Goal: Check status: Check status

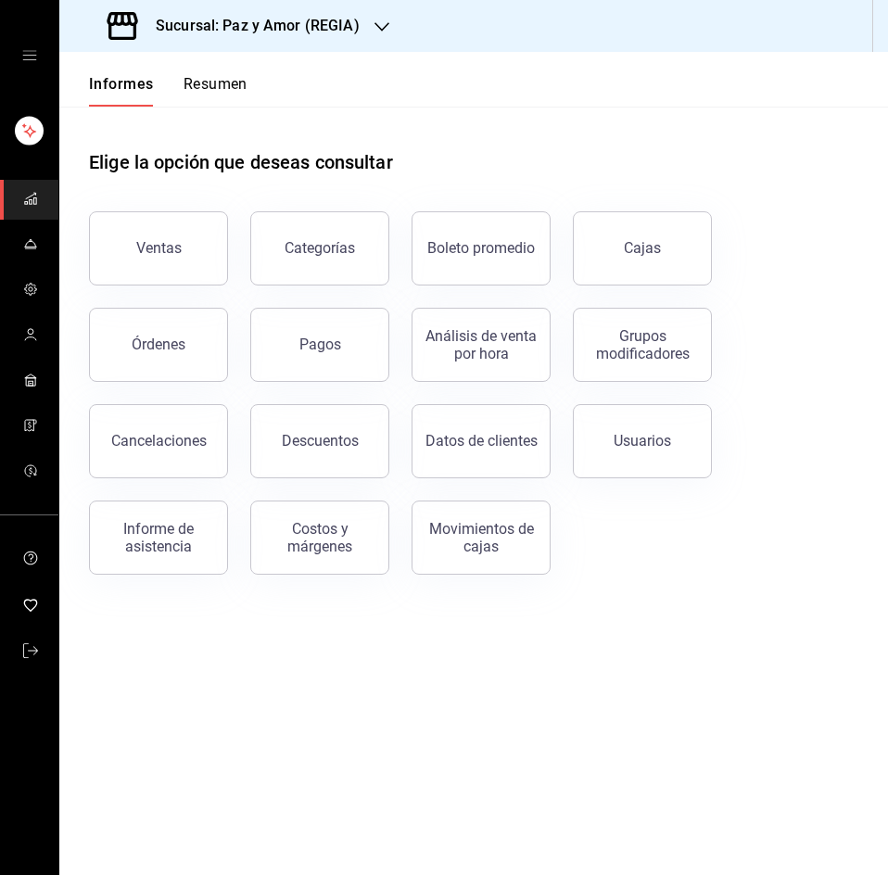
click at [230, 85] on font "Resumen" at bounding box center [215, 84] width 64 height 18
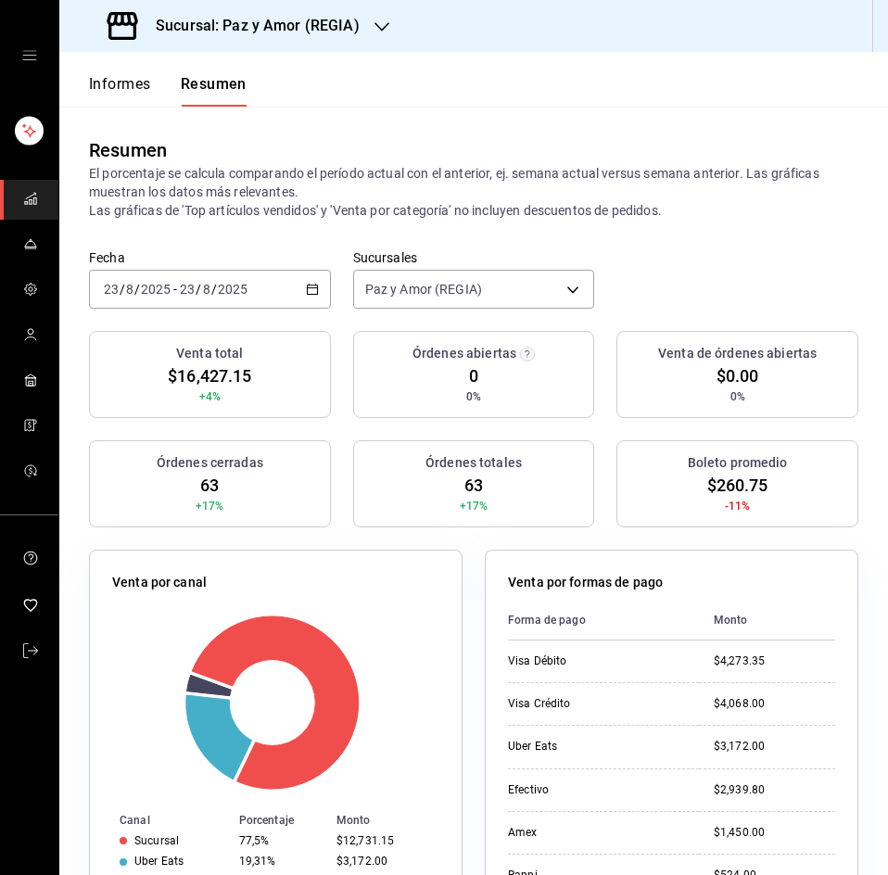
click at [365, 27] on div "Sucursal: Paz y Amor (REGIA)" at bounding box center [235, 26] width 322 height 52
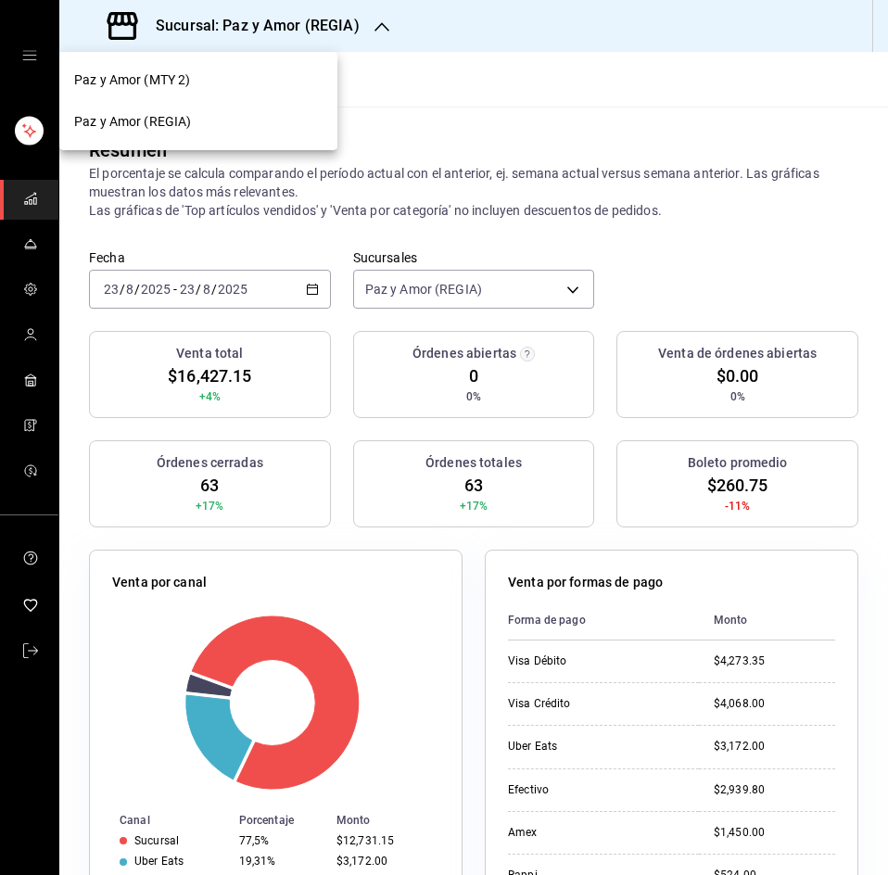
click at [204, 120] on div "Paz y Amor (REGIA)" at bounding box center [198, 121] width 248 height 19
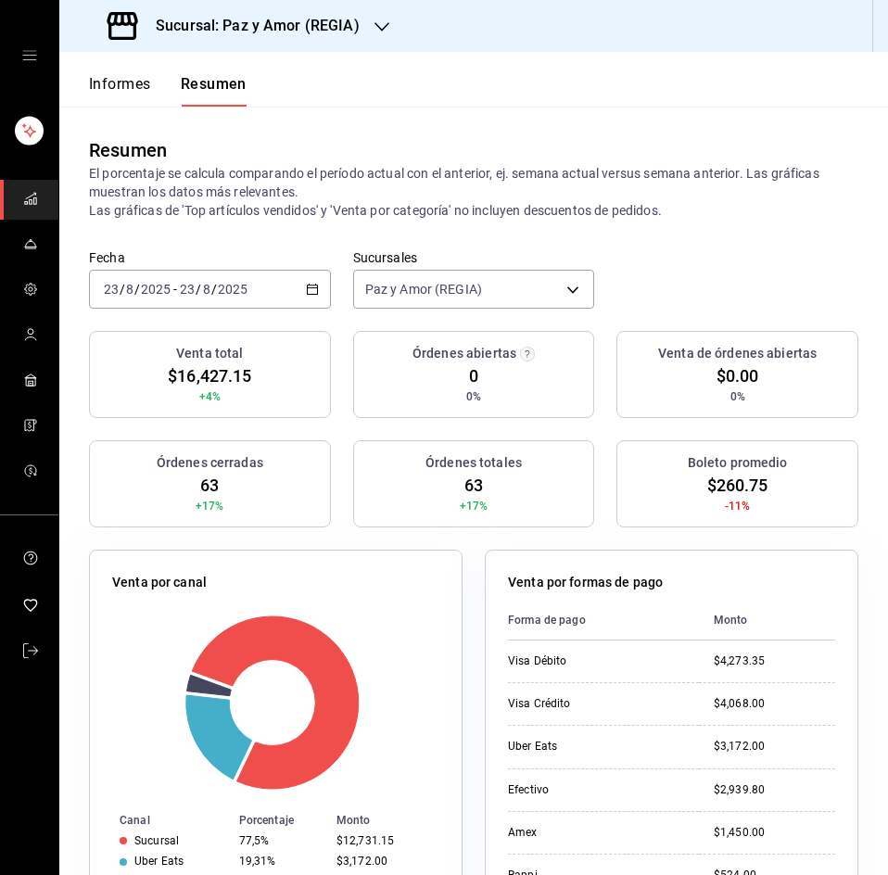
click at [313, 287] on icon "button" at bounding box center [312, 289] width 13 height 13
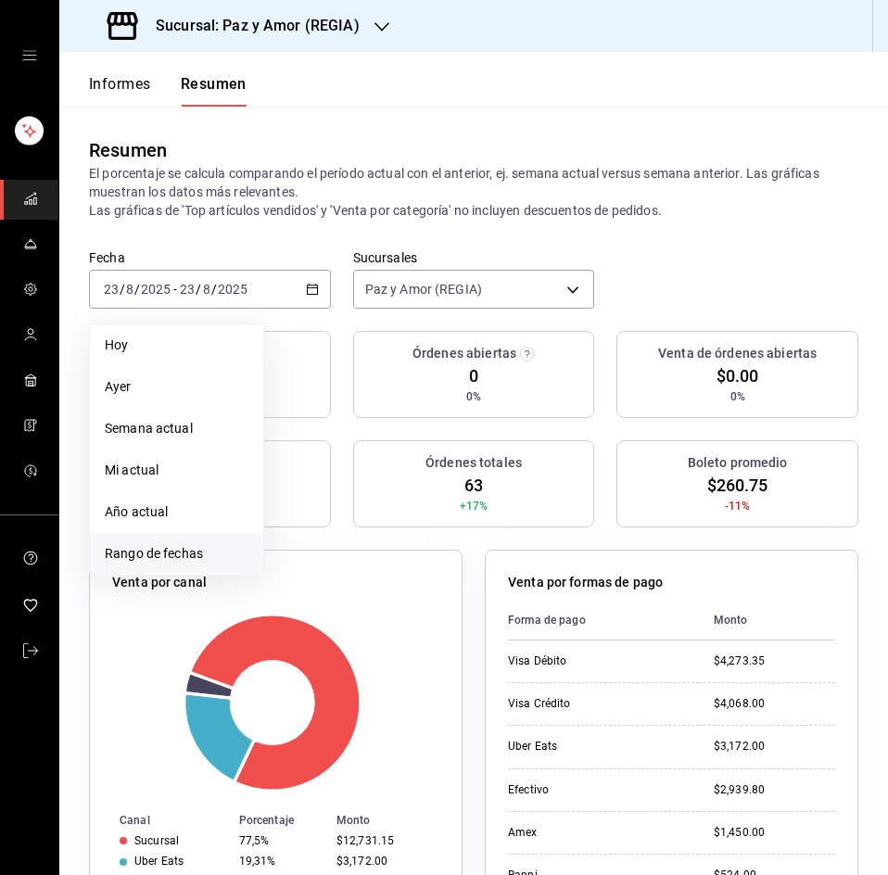
click at [167, 550] on font "Rango de fechas" at bounding box center [154, 553] width 98 height 15
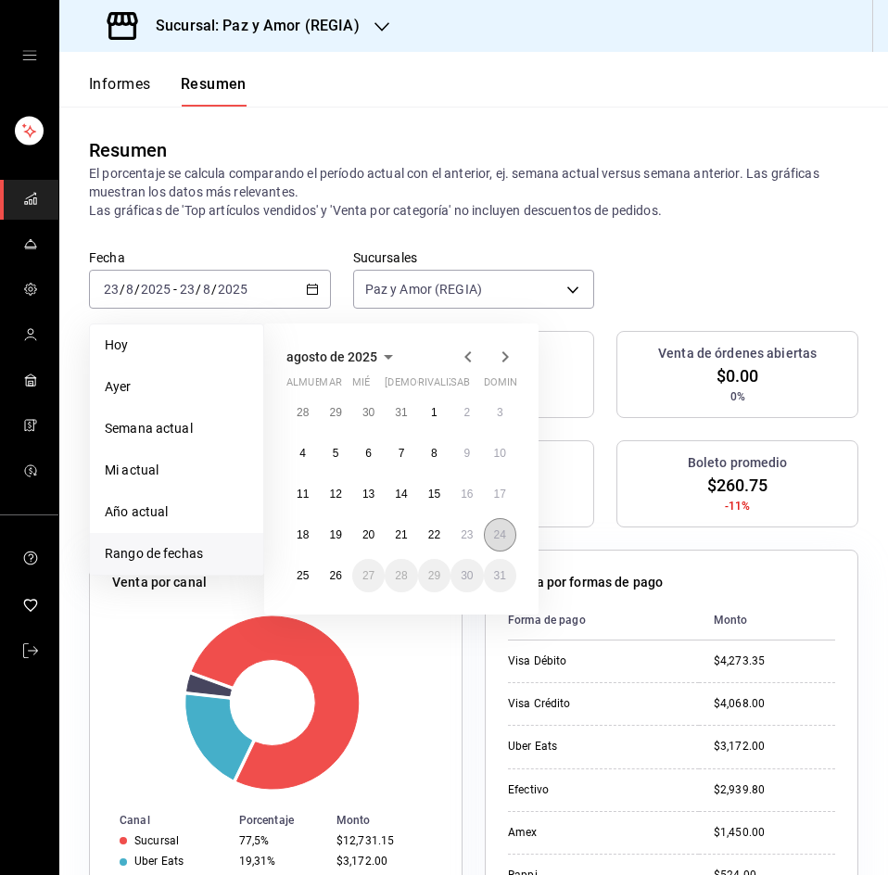
click at [497, 532] on font "24" at bounding box center [500, 534] width 12 height 13
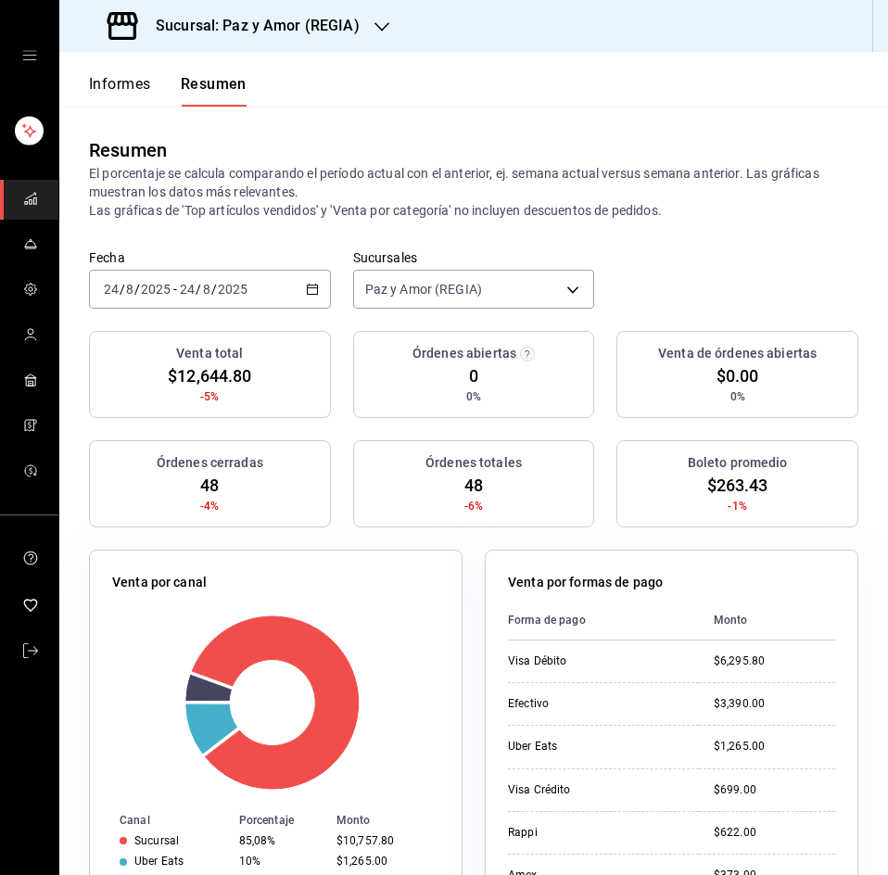
click at [787, 576] on div "Venta por formas de pago" at bounding box center [671, 586] width 327 height 27
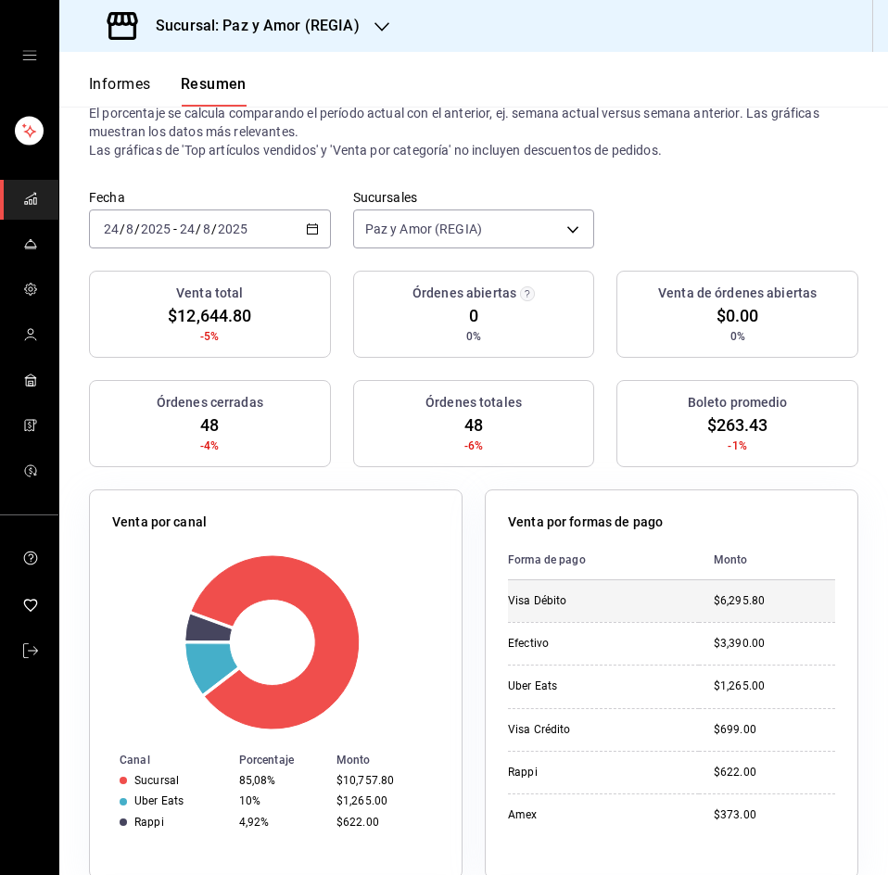
scroll to position [93, 0]
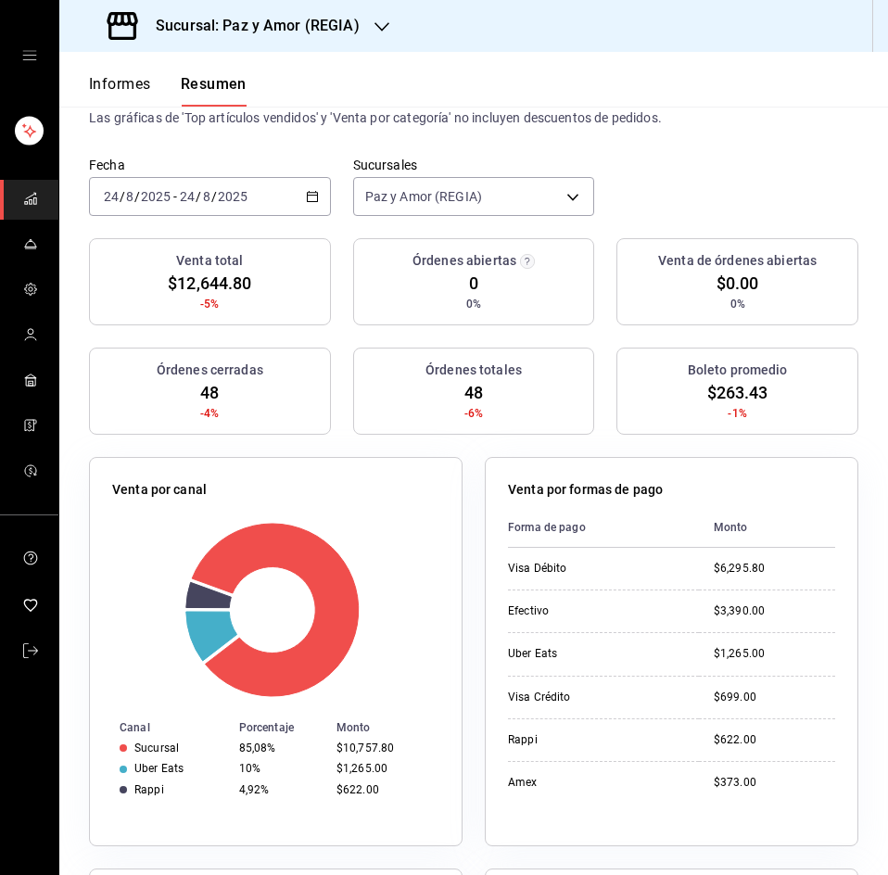
click at [272, 23] on font "Sucursal: Paz y Amor (REGIA)" at bounding box center [258, 26] width 204 height 18
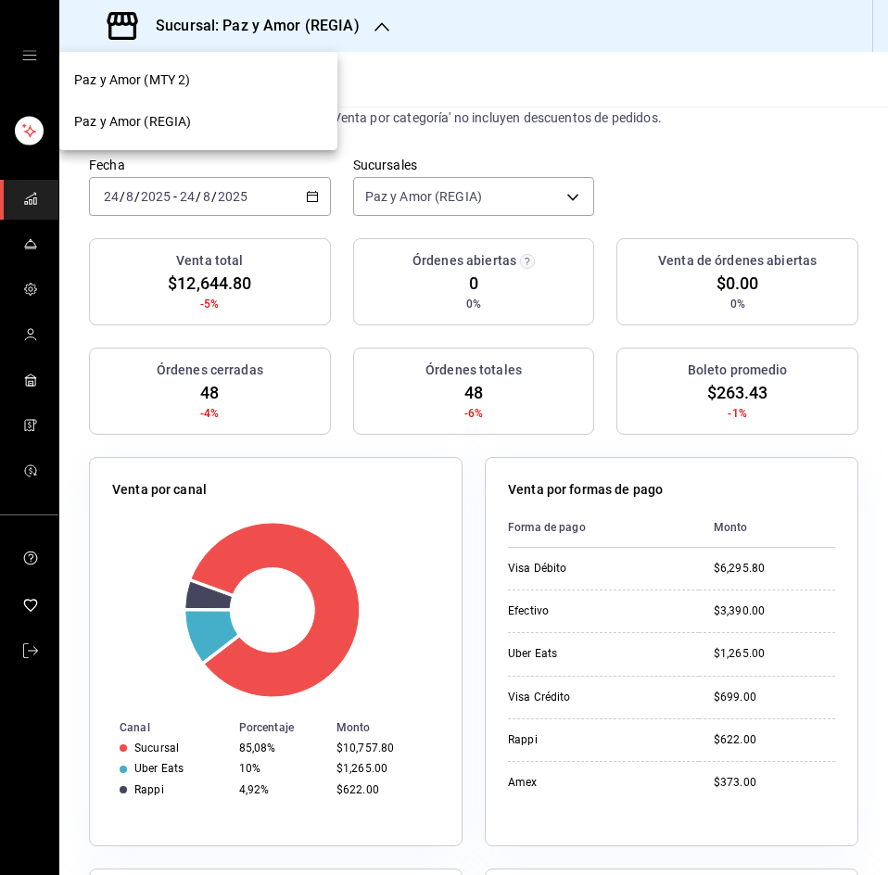
click at [189, 74] on div "Paz y Amor (MTY 2)" at bounding box center [198, 79] width 248 height 19
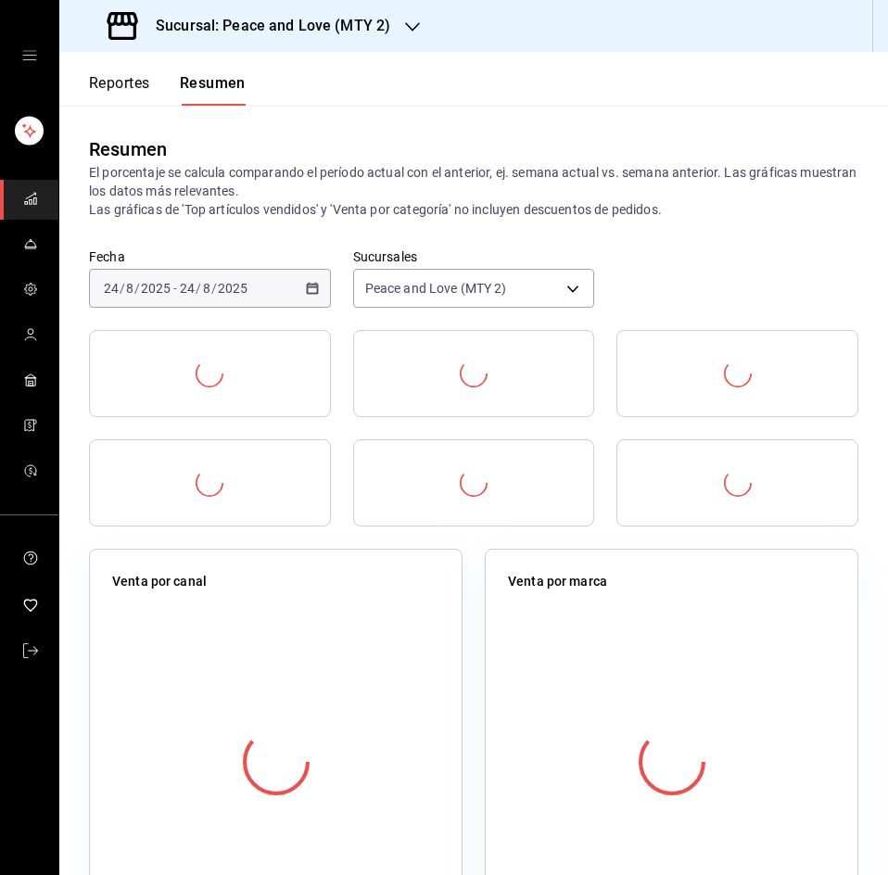
click at [561, 57] on header "Reportes Resumen" at bounding box center [473, 79] width 828 height 54
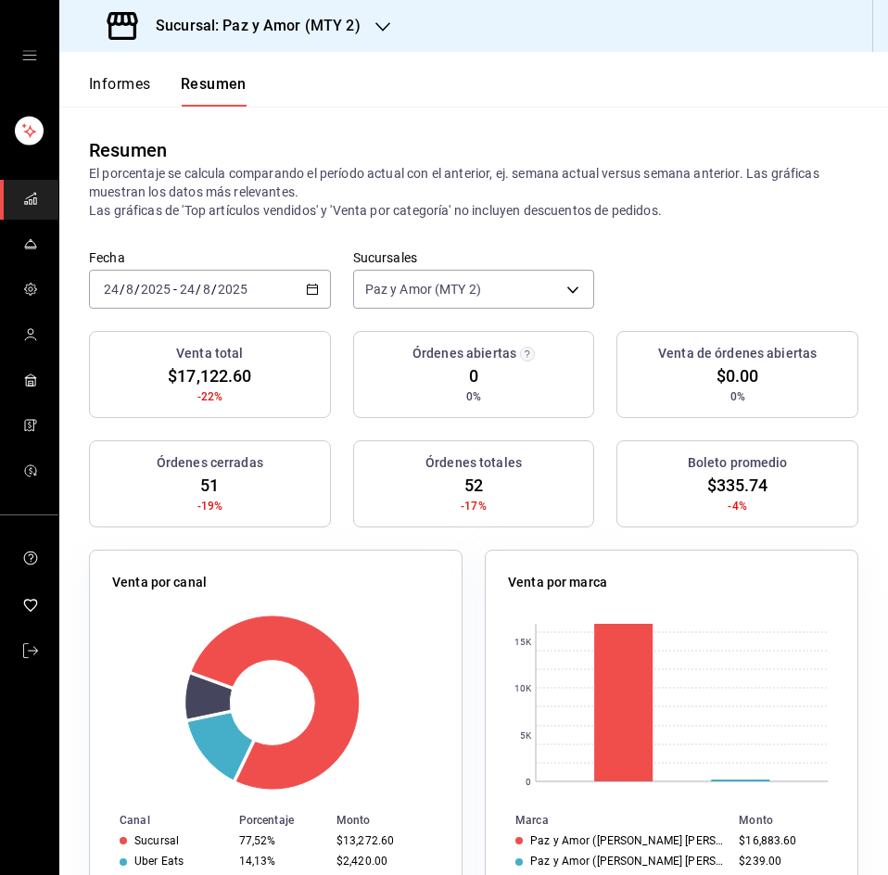
click at [655, 261] on div "Fecha [DATE] [DATE] - [DATE] [DATE] Sucursales Paz y Amor (MTY 2) [object Objec…" at bounding box center [473, 290] width 828 height 82
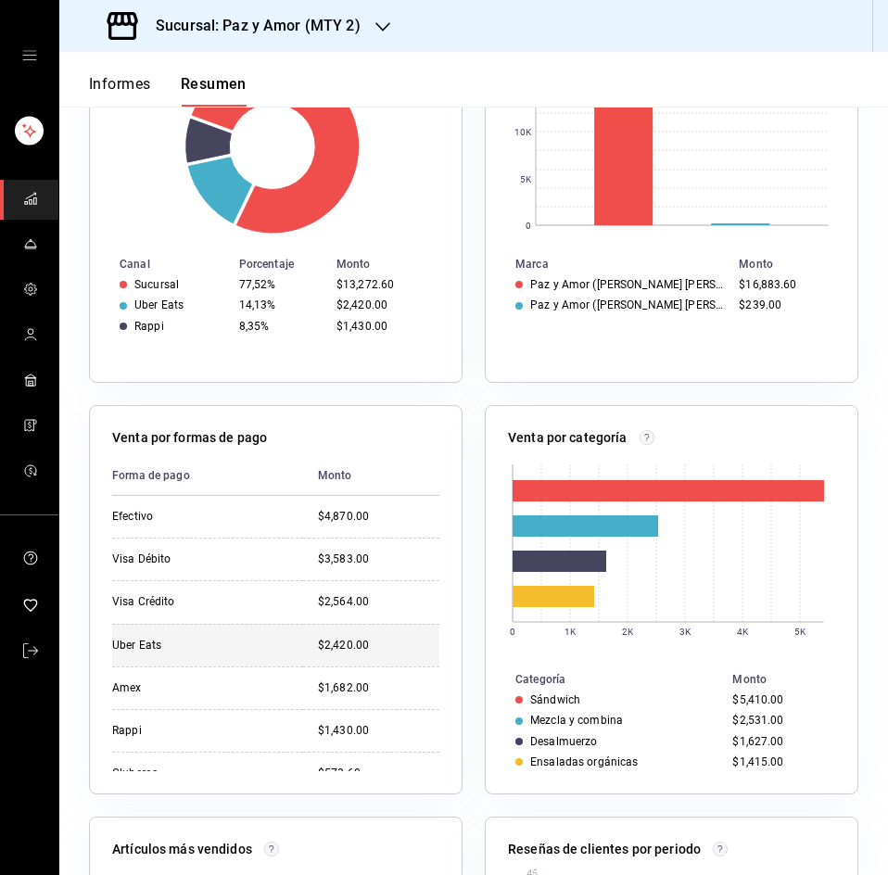
scroll to position [23, 0]
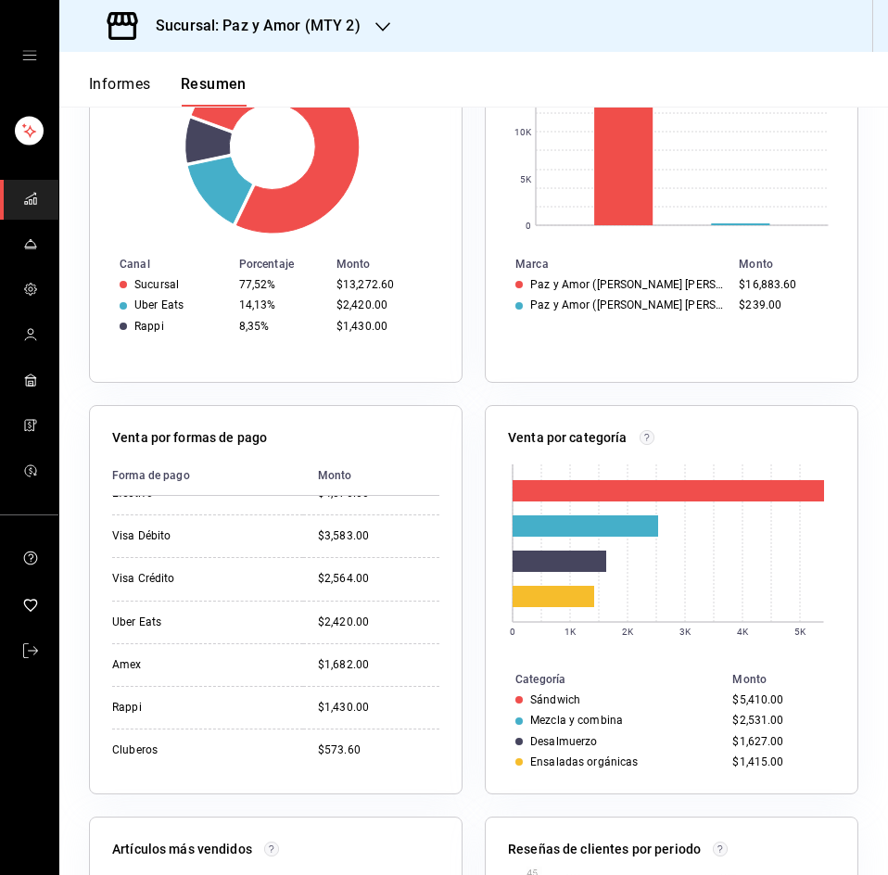
click at [462, 408] on div "Venta por categoría 0 1K 2K 3K 4K 5K Categoría Monto Sándwich $5,410.00 Mezcla …" at bounding box center [660, 588] width 396 height 411
click at [258, 19] on font "Sucursal: Paz y Amor (MTY 2)" at bounding box center [258, 26] width 205 height 18
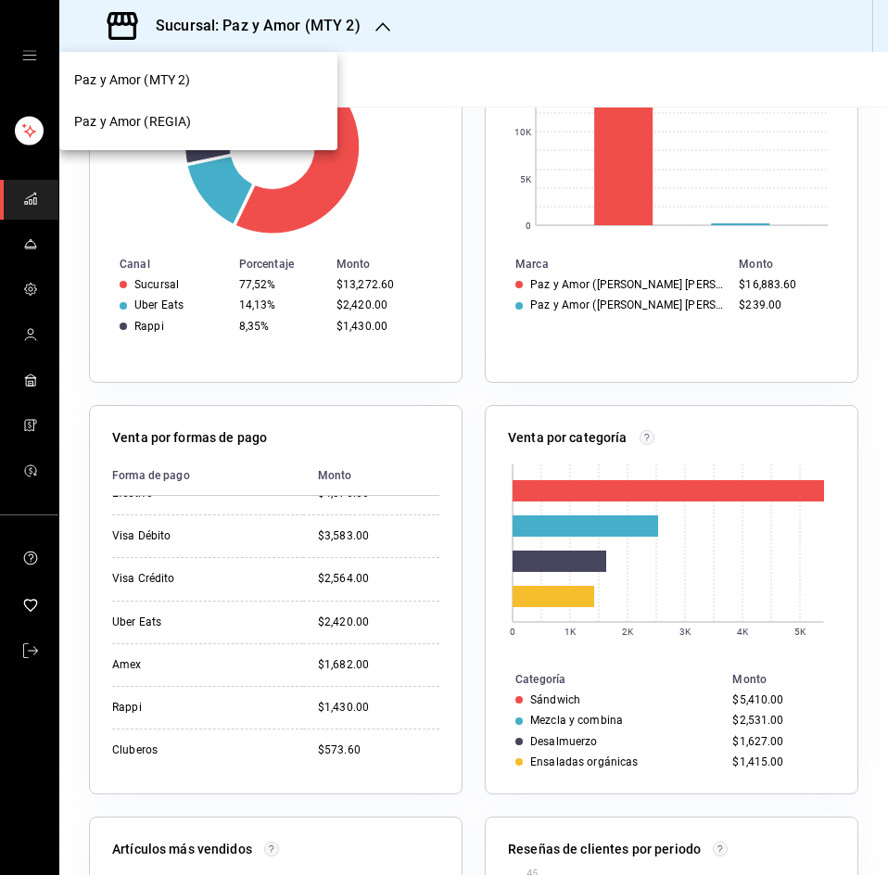
click at [235, 118] on div "Paz y Amor (REGIA)" at bounding box center [198, 121] width 248 height 19
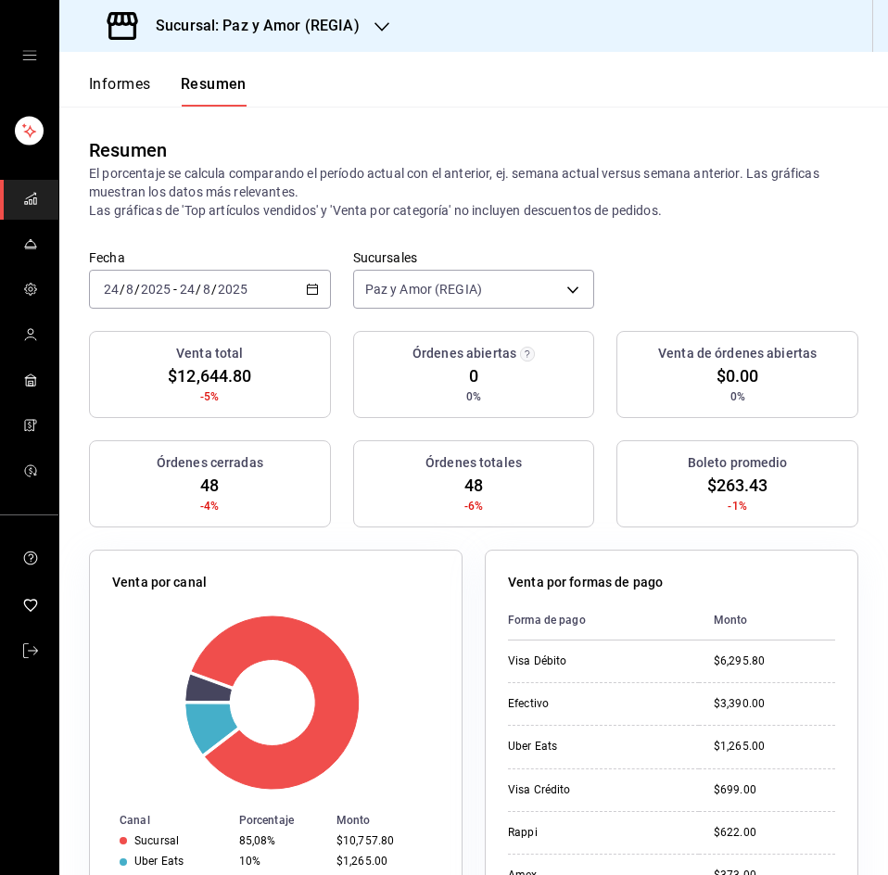
click at [313, 286] on icon "button" at bounding box center [312, 289] width 13 height 13
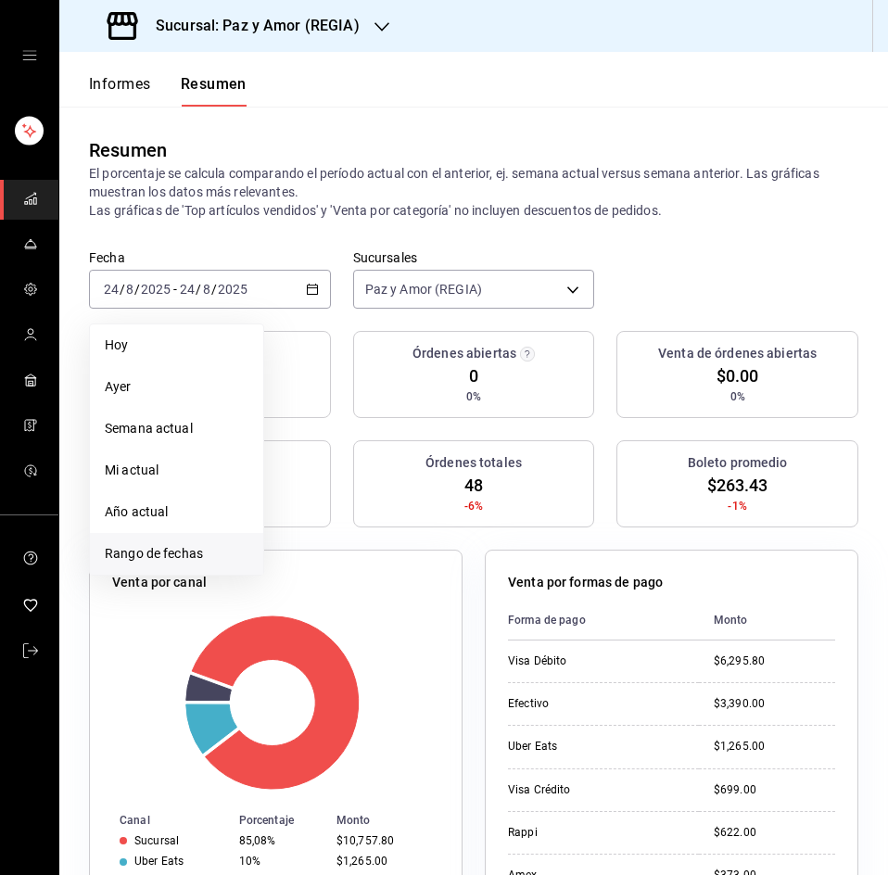
click at [147, 551] on font "Rango de fechas" at bounding box center [154, 553] width 98 height 15
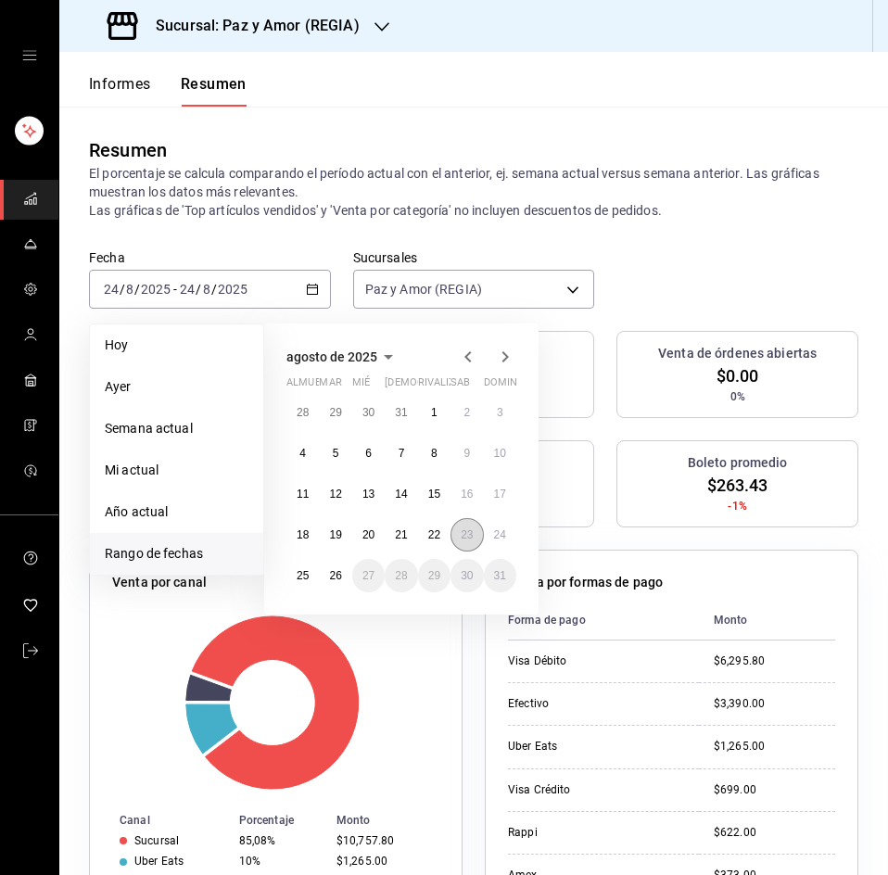
click at [469, 528] on font "23" at bounding box center [466, 534] width 12 height 13
click at [470, 528] on font "23" at bounding box center [466, 534] width 12 height 13
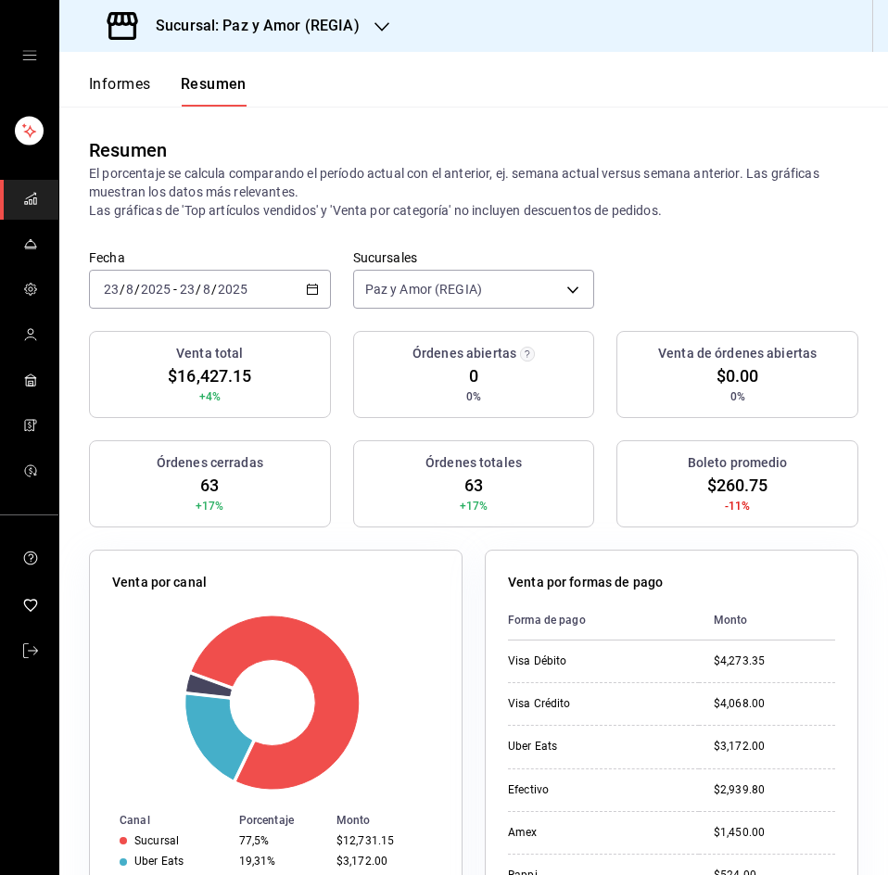
click at [725, 266] on div "Fecha [DATE] [DATE] - [DATE] [DATE] Sucursales Paz y Amor (REGIA) [object Objec…" at bounding box center [473, 290] width 828 height 82
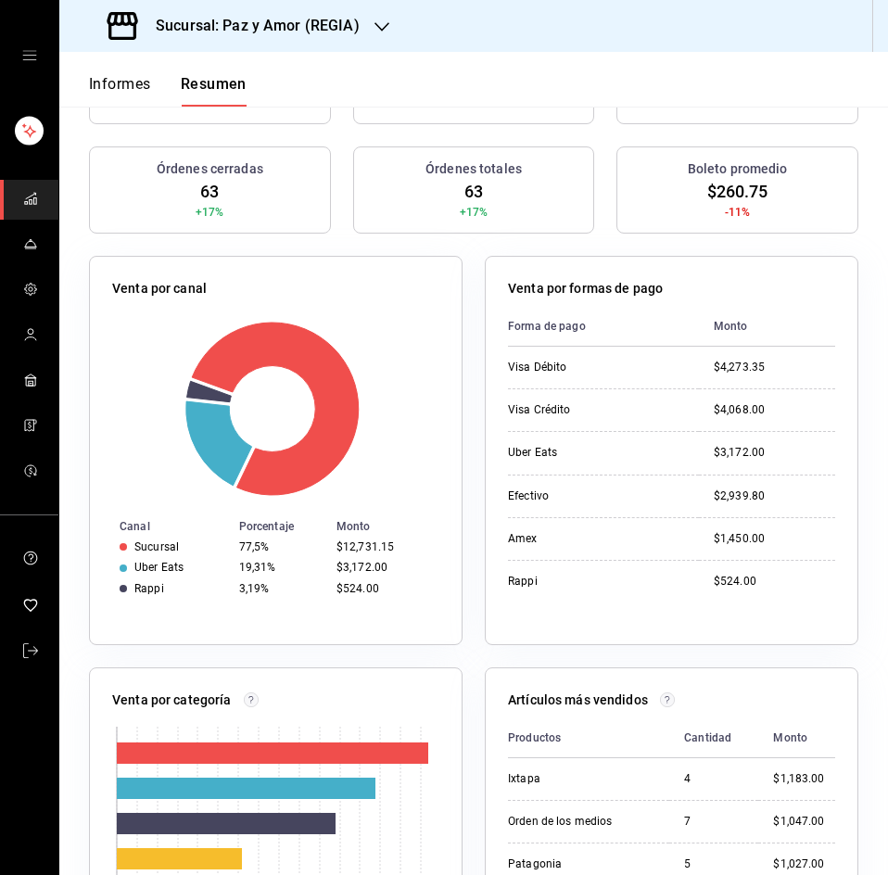
scroll to position [278, 0]
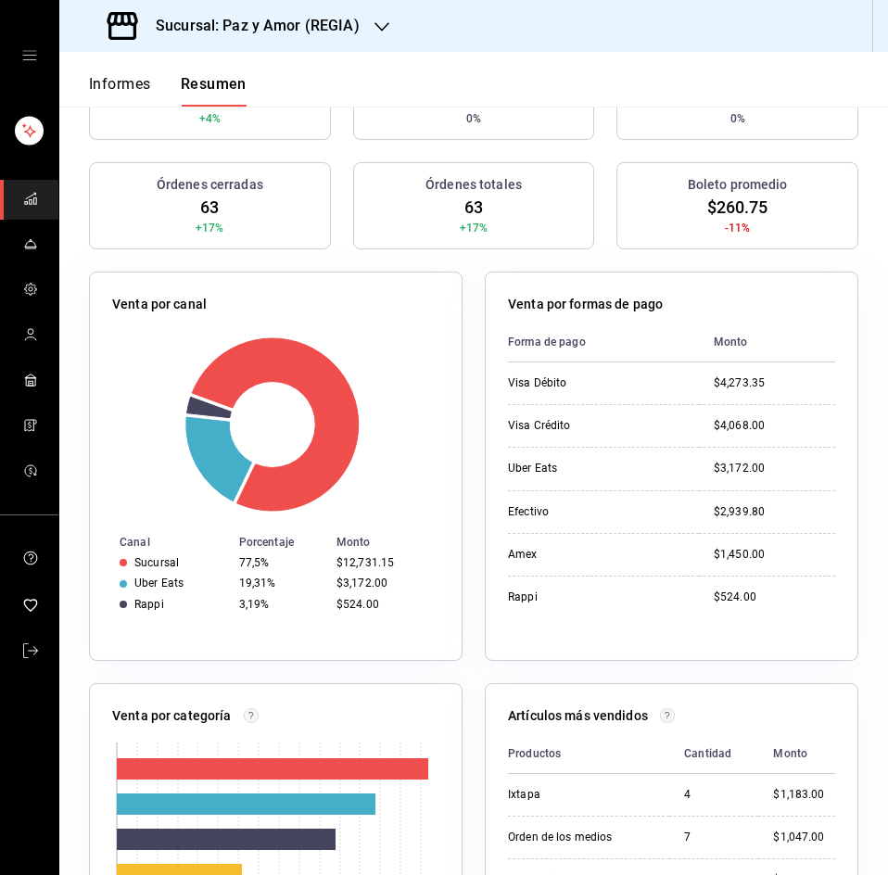
click at [342, 35] on h3 "Sucursal: Paz y Amor (REGIA)" at bounding box center [250, 26] width 219 height 22
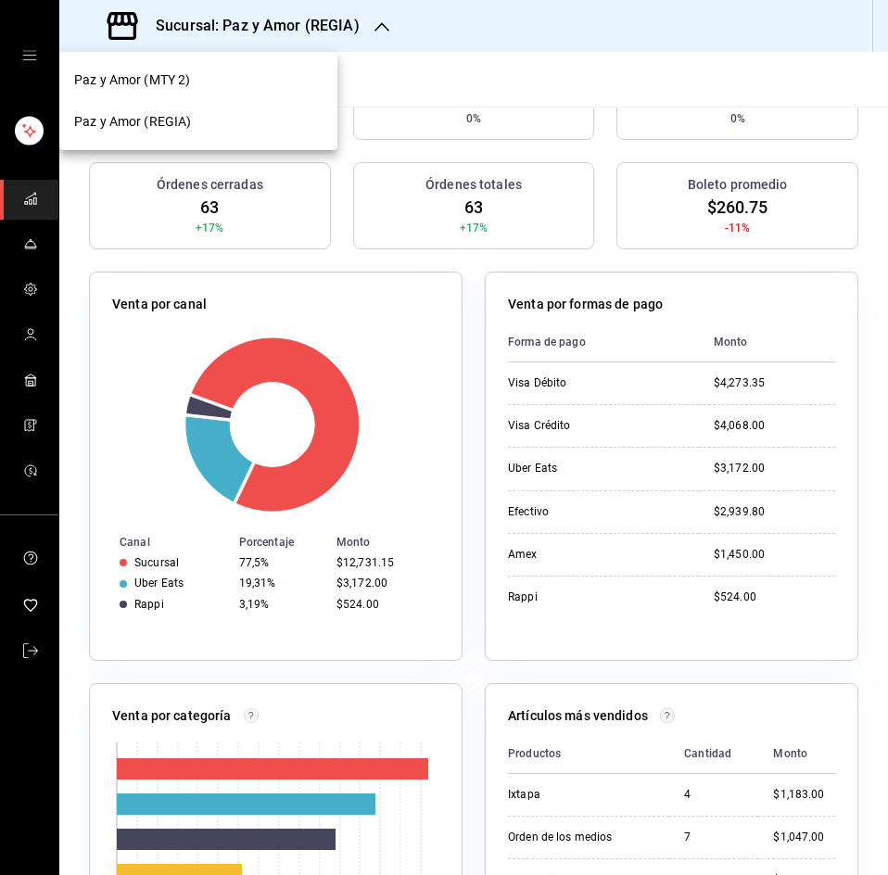
click at [212, 80] on div "Paz y Amor (MTY 2)" at bounding box center [198, 79] width 248 height 19
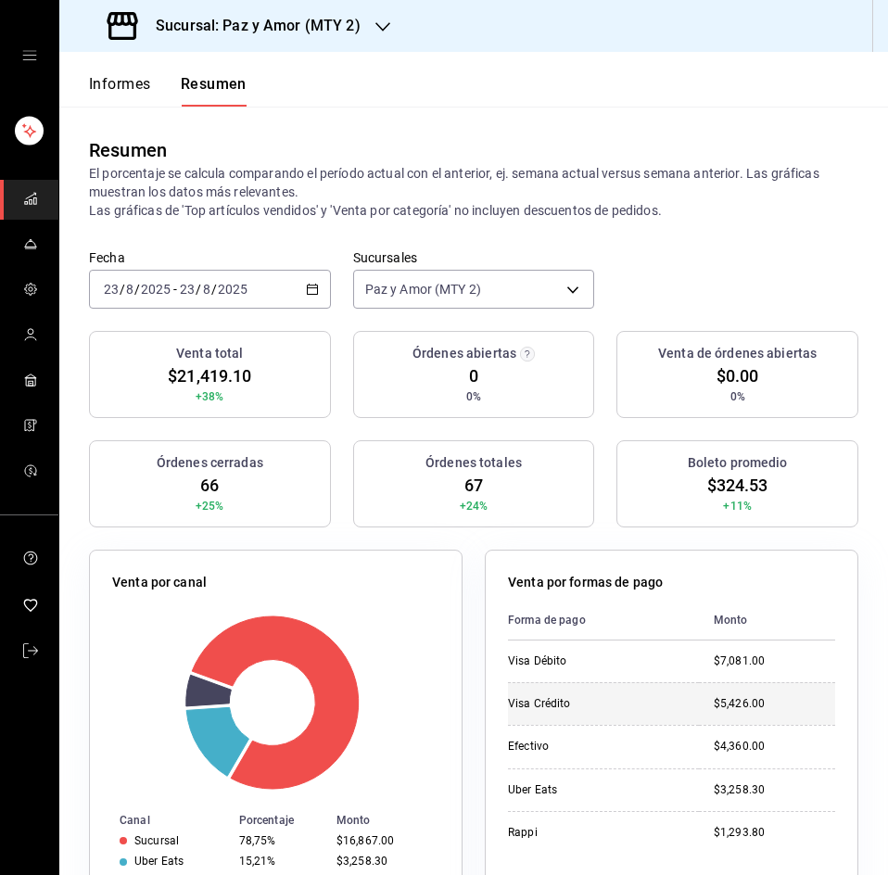
drag, startPoint x: 621, startPoint y: 734, endPoint x: 625, endPoint y: 724, distance: 11.2
click at [622, 733] on td "Efectivo" at bounding box center [603, 746] width 191 height 43
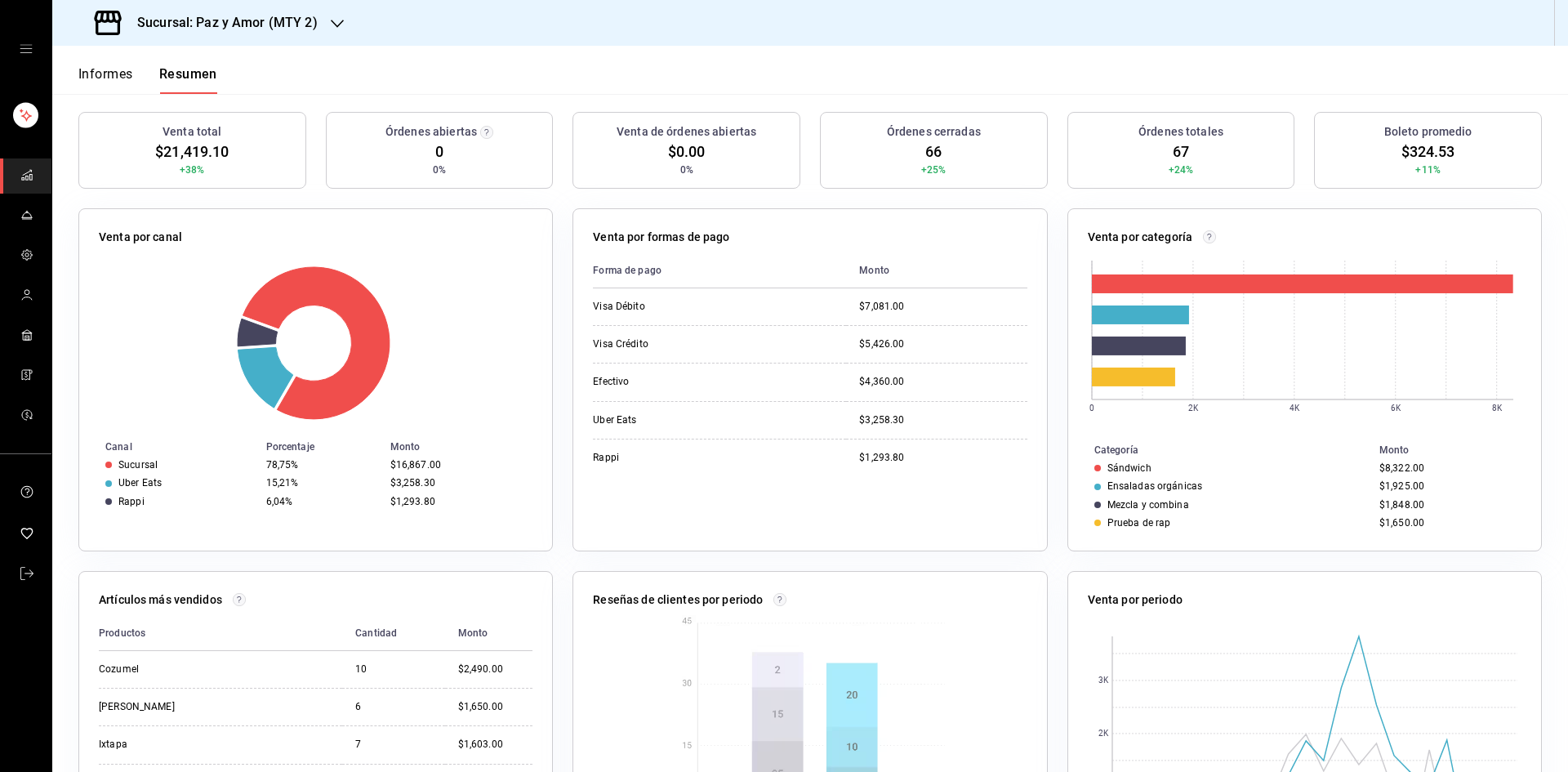
scroll to position [0, 0]
